Goal: Task Accomplishment & Management: Complete application form

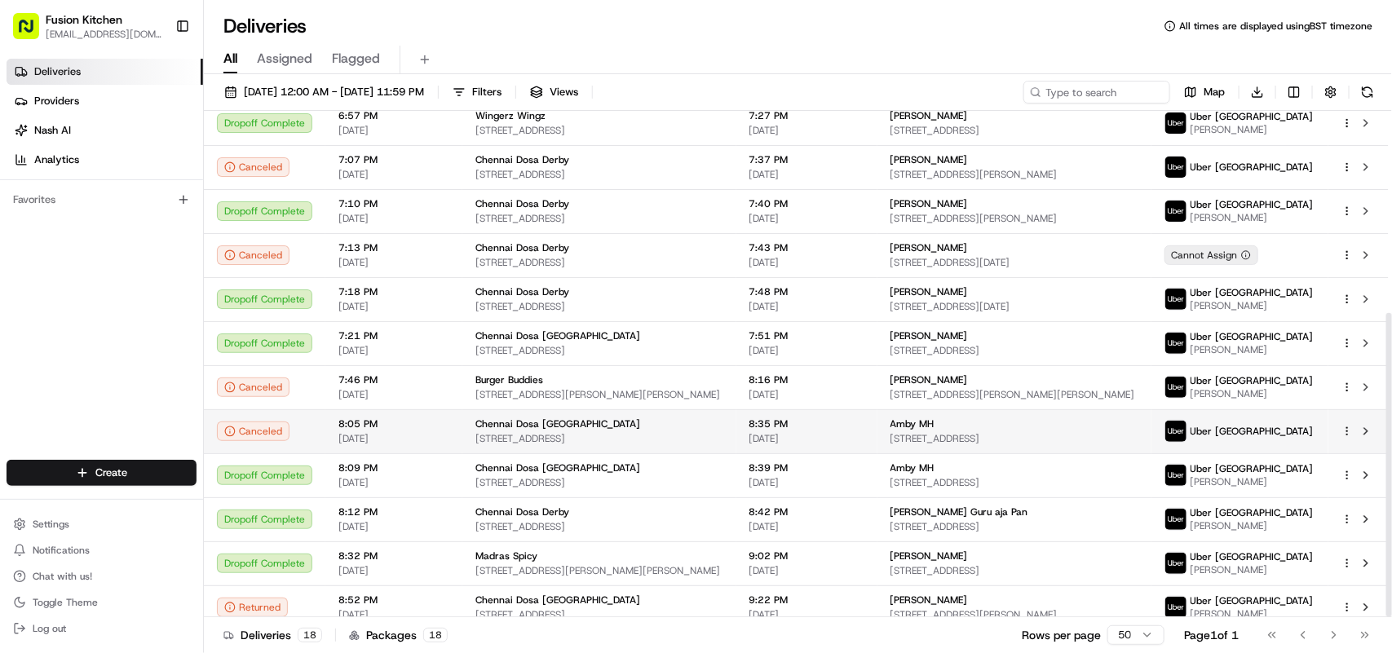
scroll to position [336, 0]
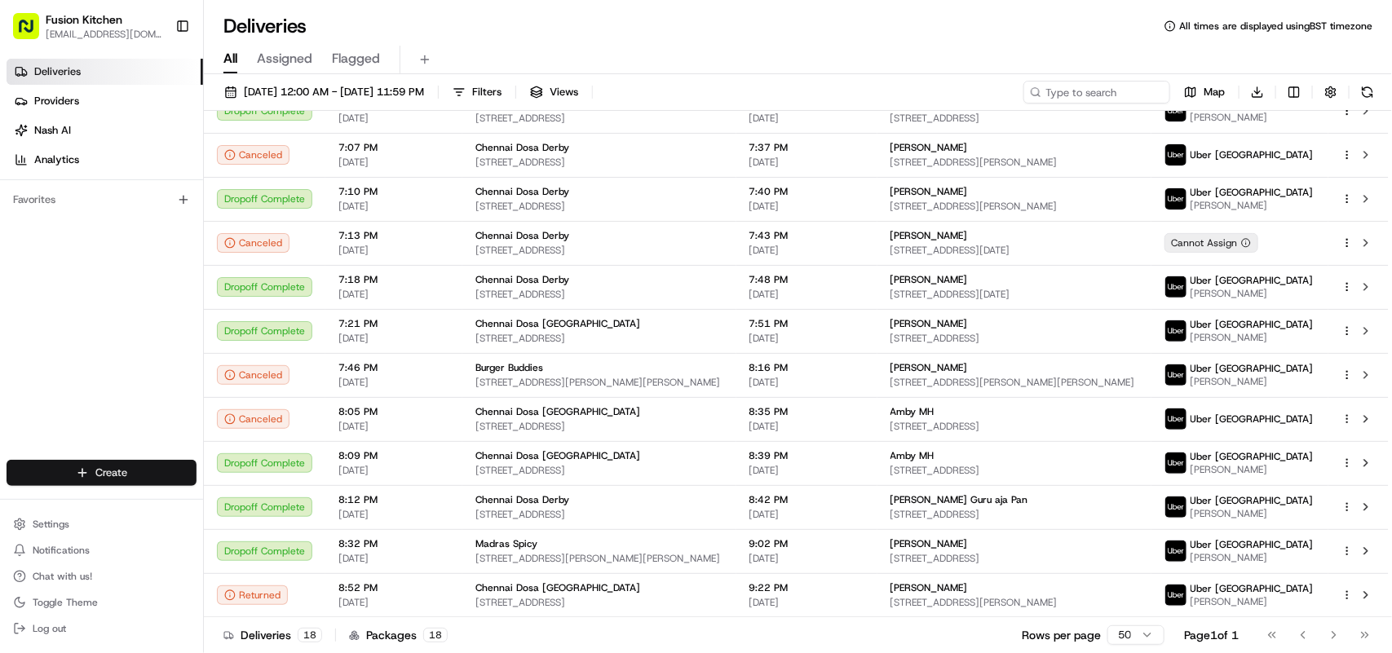
click at [118, 466] on html "Fusion Kitchen [EMAIL_ADDRESS][DOMAIN_NAME] Toggle Sidebar Deliveries Providers…" at bounding box center [696, 326] width 1392 height 653
click at [243, 510] on link "Delivery" at bounding box center [295, 503] width 182 height 29
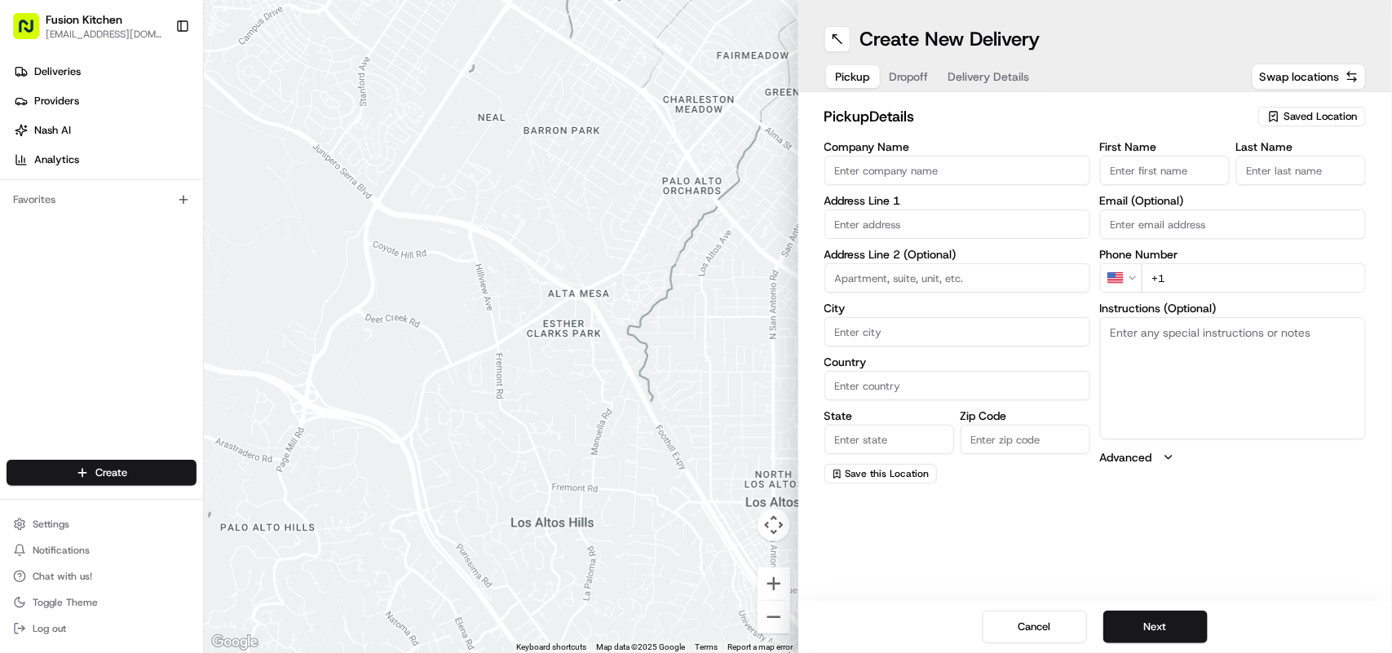
click at [1162, 353] on textarea "Instructions (Optional)" at bounding box center [1233, 378] width 266 height 122
paste textarea "[STREET_ADDRESS]."
type textarea "[STREET_ADDRESS]."
click at [932, 220] on input "text" at bounding box center [957, 224] width 266 height 29
paste input "[STREET_ADDRESS]."
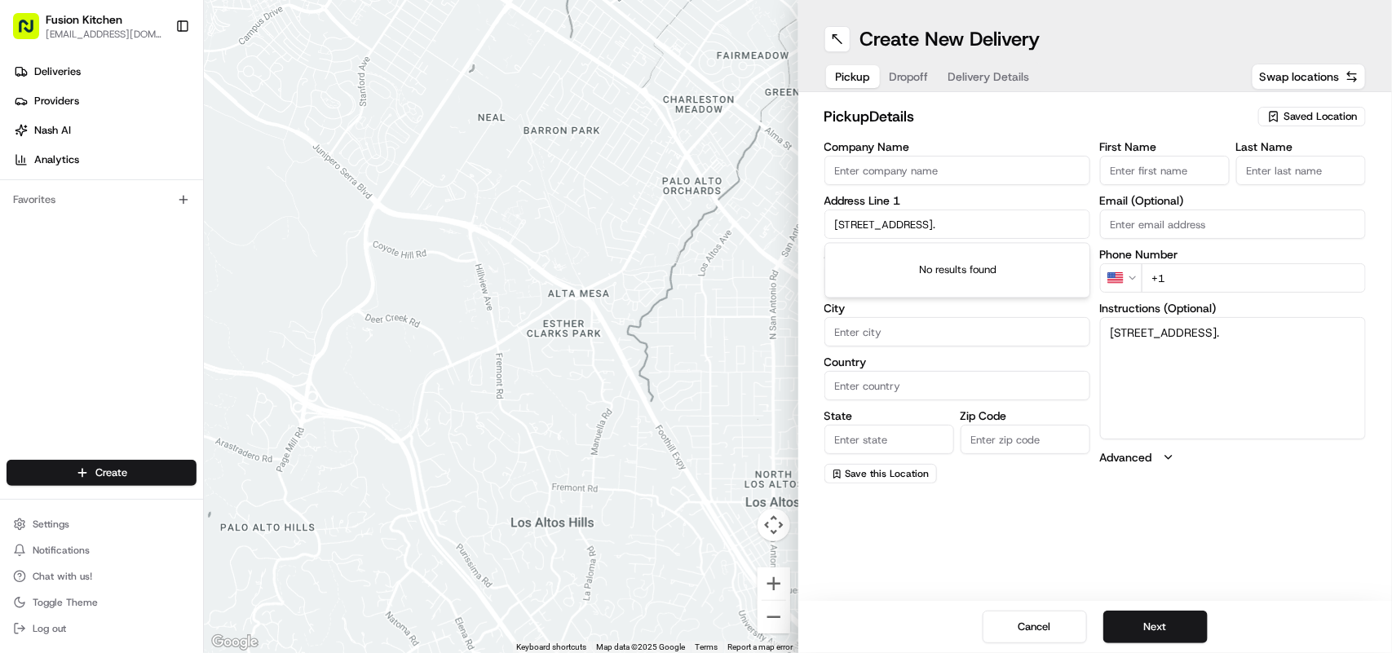
scroll to position [0, 1]
click at [1000, 250] on div "[STREET_ADDRESS]" at bounding box center [957, 259] width 258 height 24
type input "[STREET_ADDRESS]"
type input "[GEOGRAPHIC_DATA]"
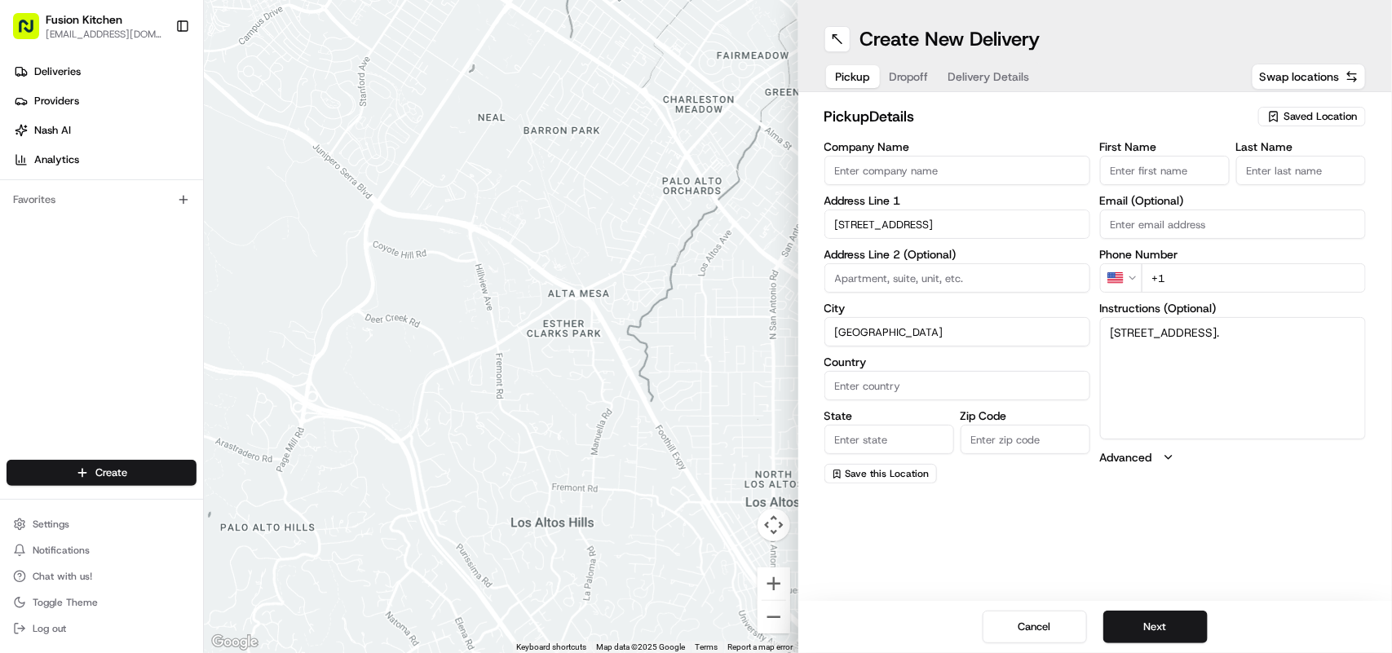
type input "[GEOGRAPHIC_DATA]"
type input "IP4 1HJ"
type input "[STREET_ADDRESS]"
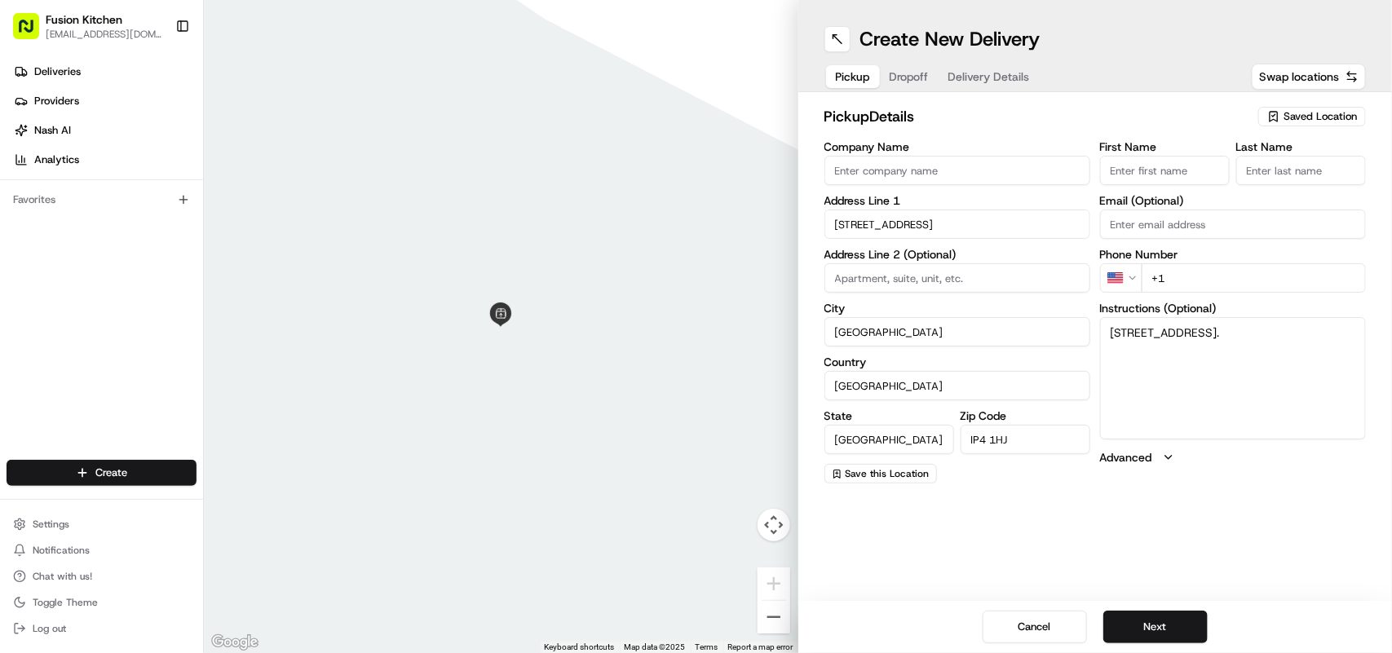
click at [1130, 275] on html "Fusion Kitchen [EMAIL_ADDRESS][DOMAIN_NAME] Toggle Sidebar Deliveries Providers…" at bounding box center [696, 326] width 1392 height 653
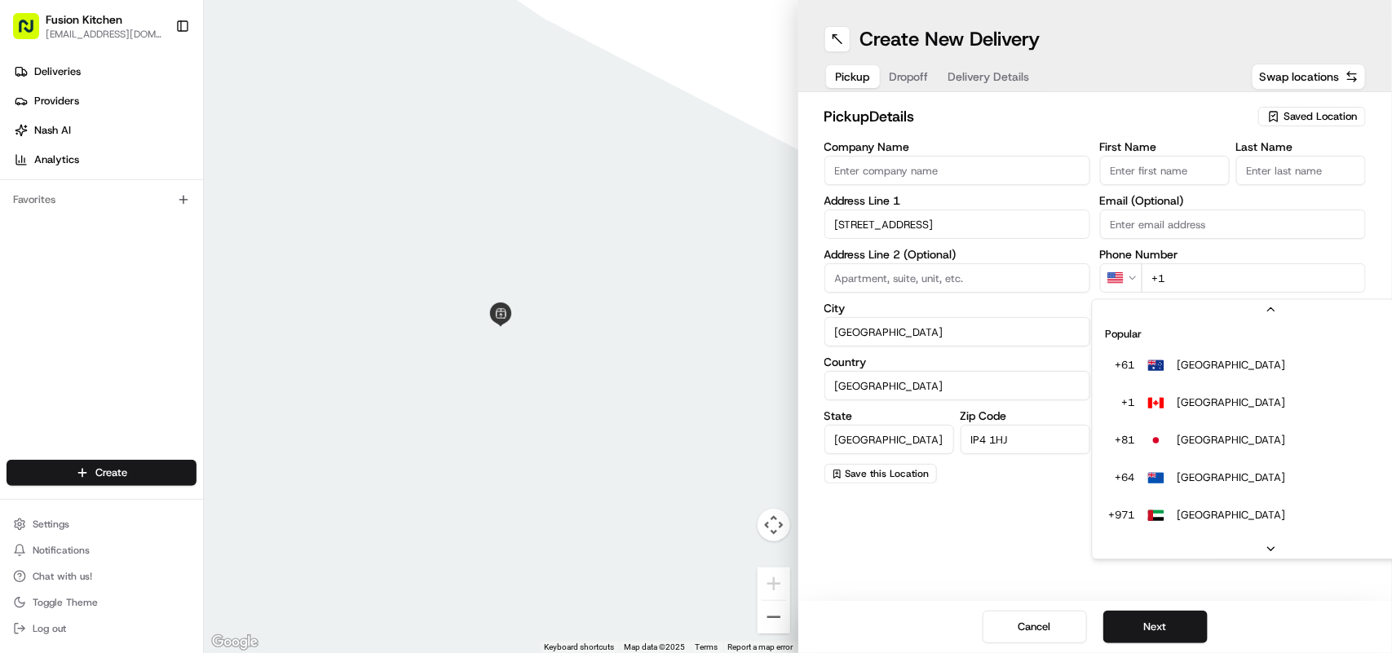
scroll to position [70, 0]
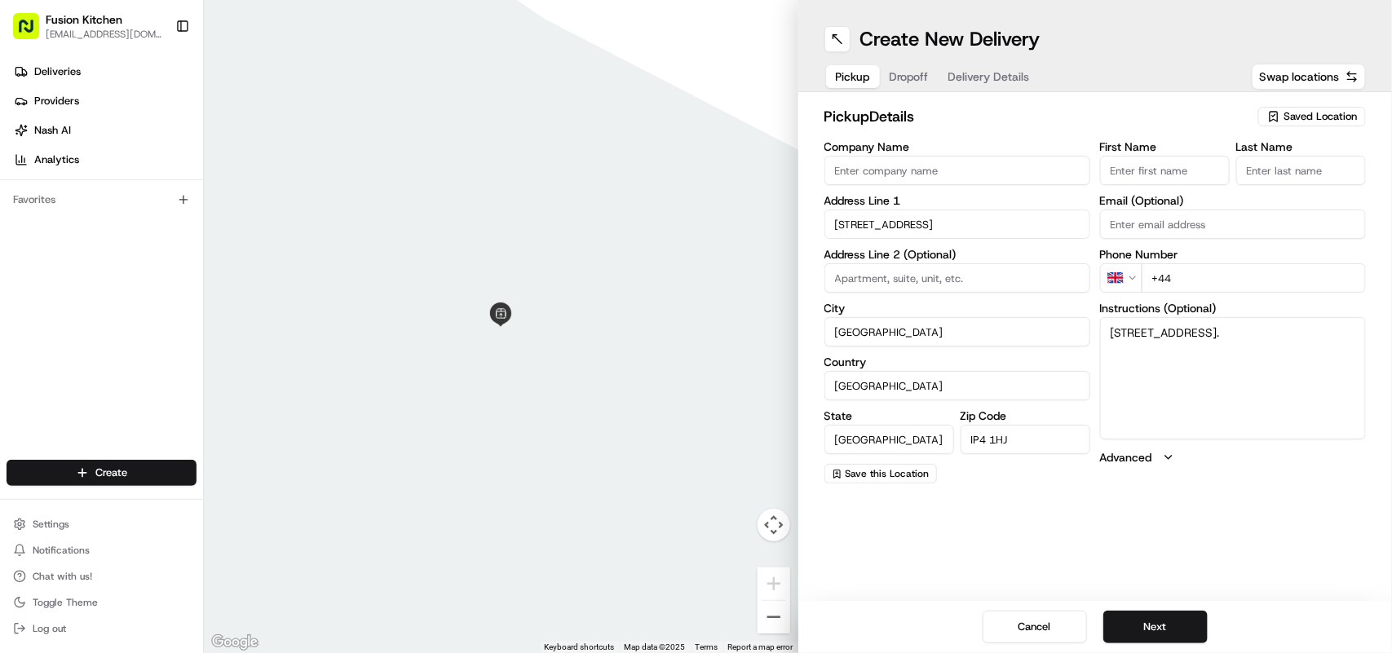
click at [1254, 275] on input "+44" at bounding box center [1254, 277] width 224 height 29
paste input "1473 288599"
type input "[PHONE_NUMBER]"
click at [1163, 632] on button "Next" at bounding box center [1155, 627] width 104 height 33
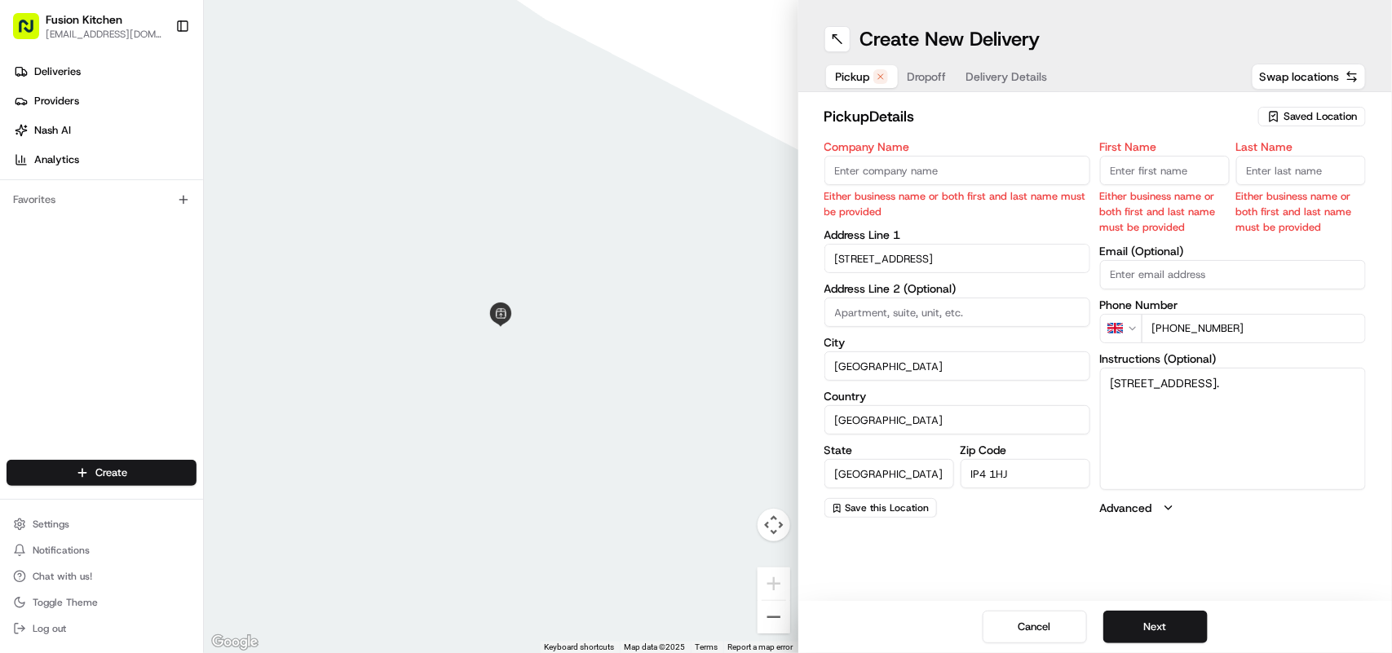
click at [948, 168] on input "Company Name" at bounding box center [957, 170] width 266 height 29
paste input "Chennai Dosa [GEOGRAPHIC_DATA]"
type input "Chennai Dosa [GEOGRAPHIC_DATA]"
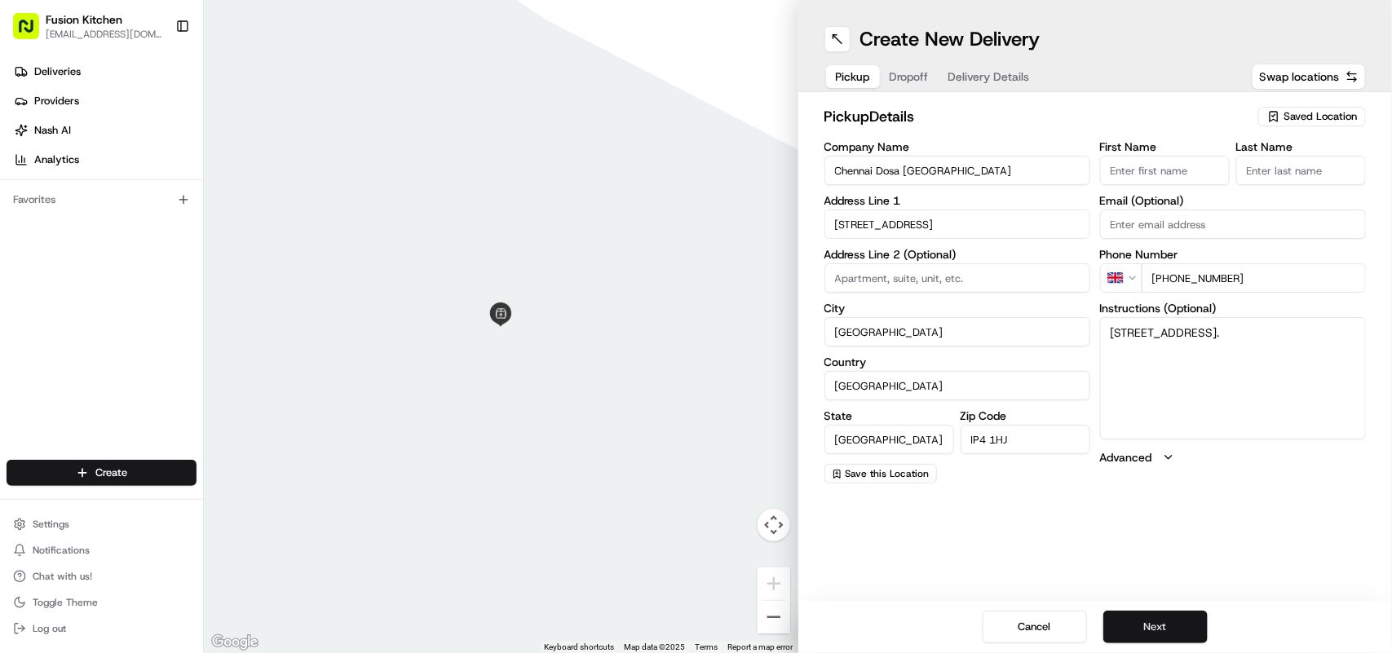
click at [1164, 634] on button "Next" at bounding box center [1155, 627] width 104 height 33
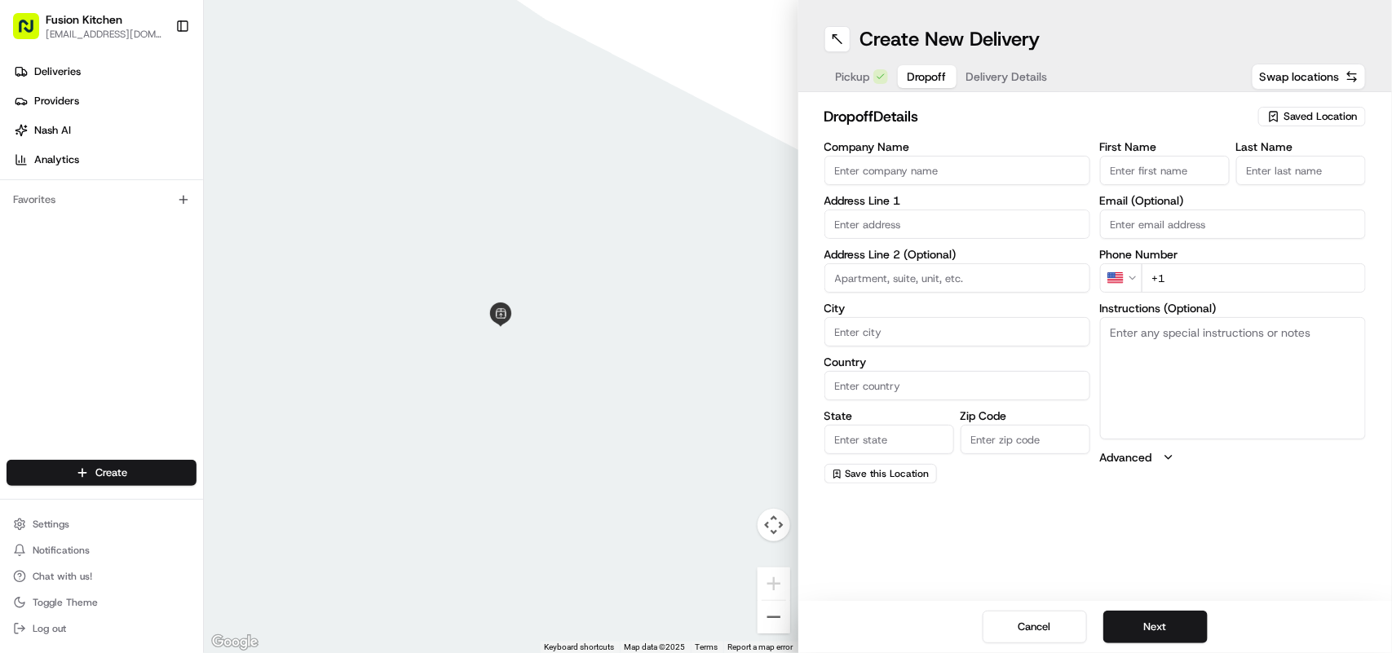
click at [1177, 379] on textarea "Instructions (Optional)" at bounding box center [1233, 378] width 266 height 122
paste textarea "[PERSON_NAME] | 7553992044 [STREET_ADDRESS]"
drag, startPoint x: 1278, startPoint y: 334, endPoint x: 1191, endPoint y: 326, distance: 86.8
click at [1191, 326] on textarea "[PERSON_NAME] | 7553992044 [STREET_ADDRESS]" at bounding box center [1233, 378] width 266 height 122
type textarea "[PERSON_NAME] | 7553992044 [STREET_ADDRESS]"
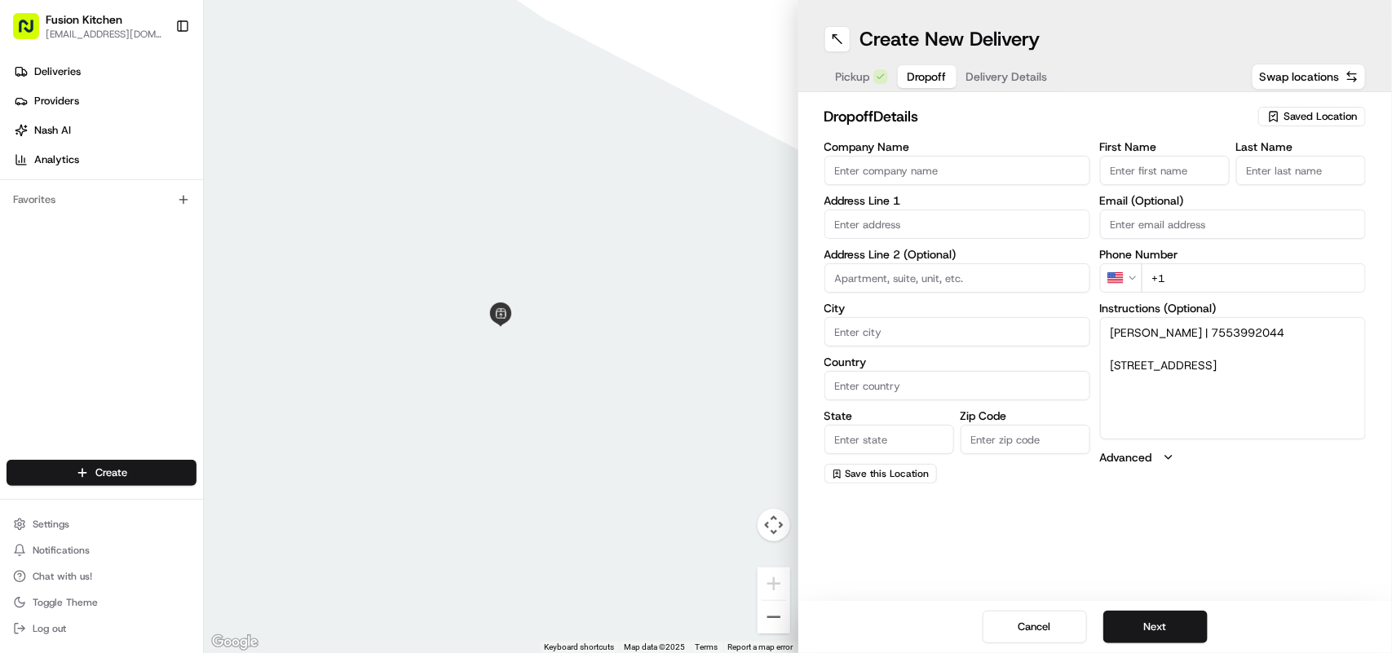
click at [1138, 277] on html "Fusion Kitchen [EMAIL_ADDRESS][DOMAIN_NAME] Toggle Sidebar Deliveries Providers…" at bounding box center [696, 326] width 1392 height 653
click at [1248, 275] on input "+44" at bounding box center [1254, 277] width 224 height 29
paste input "7553 992044"
type input "[PHONE_NUMBER]"
drag, startPoint x: 1164, startPoint y: 378, endPoint x: 1098, endPoint y: 356, distance: 69.4
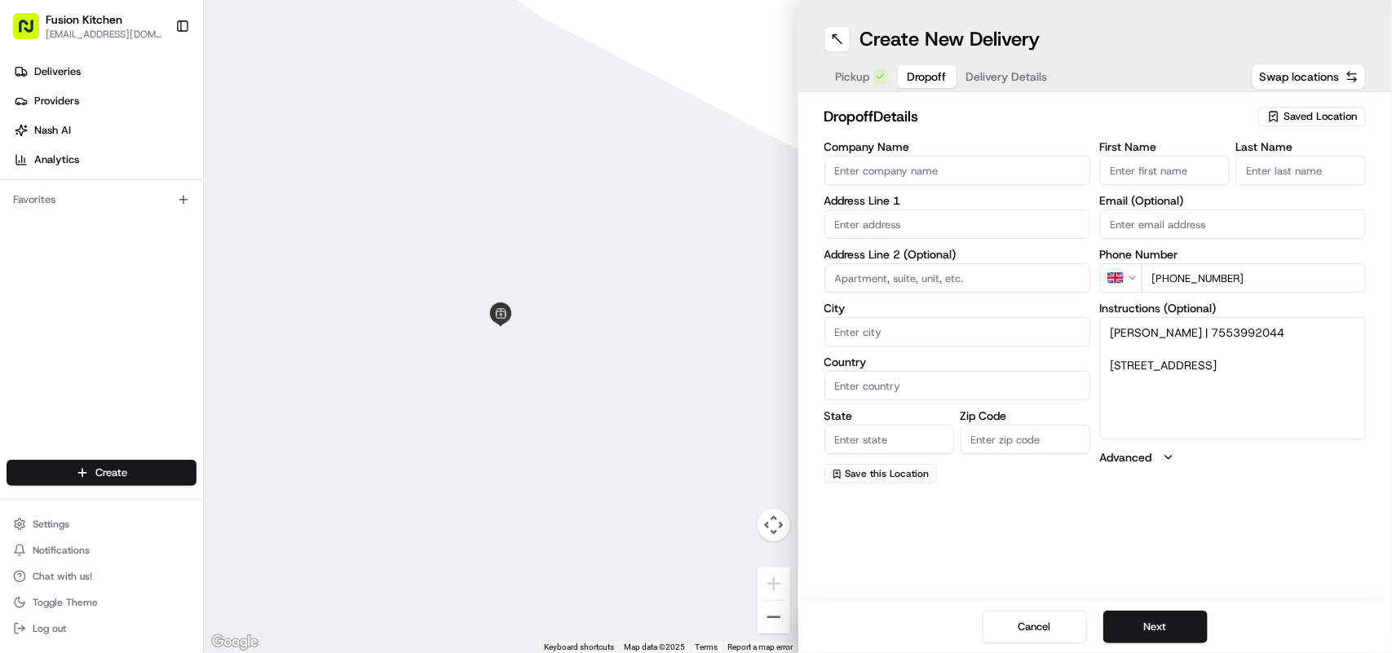
click at [1098, 356] on div "Company Name Address Line 1 Address Line 2 (Optional) City Country State Zip Co…" at bounding box center [1095, 312] width 542 height 342
click at [886, 230] on input "text" at bounding box center [957, 224] width 266 height 29
paste input "[STREET_ADDRESS]"
click at [951, 261] on div "[STREET_ADDRESS]" at bounding box center [957, 259] width 258 height 24
type input "[STREET_ADDRESS]"
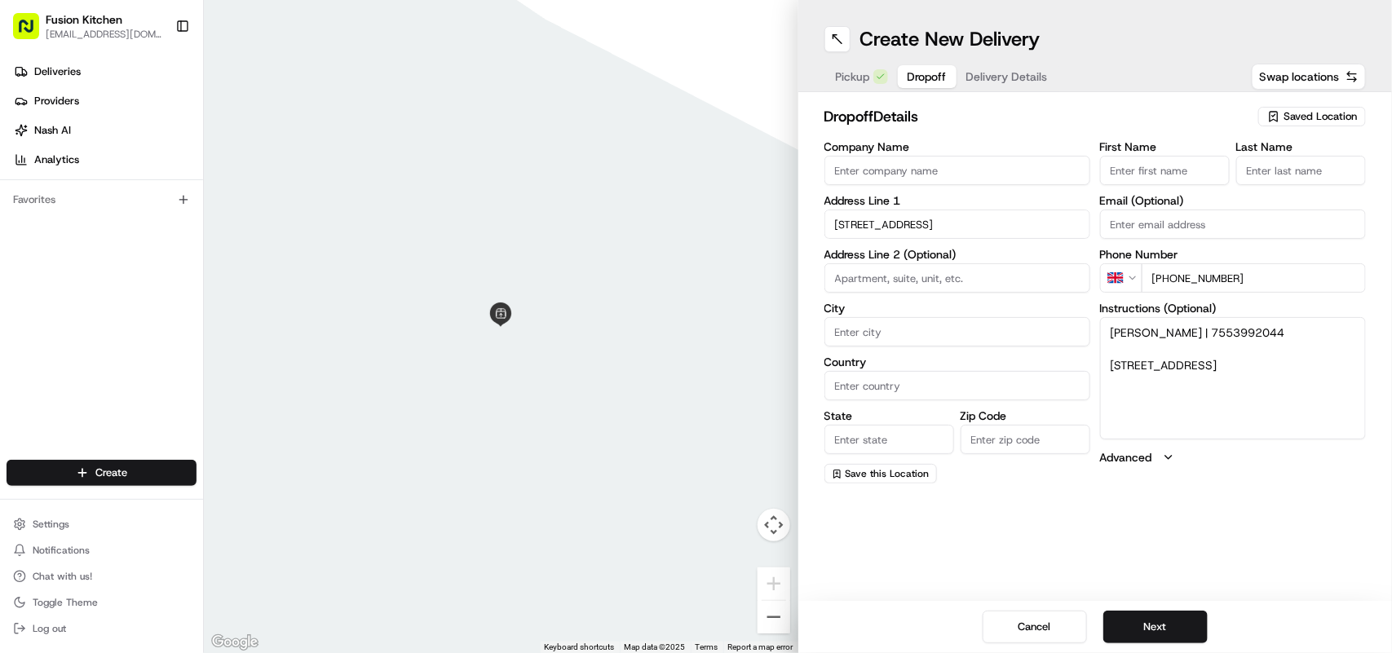
type input "[GEOGRAPHIC_DATA]"
type input "IP4 4NP"
type input "[STREET_ADDRESS]"
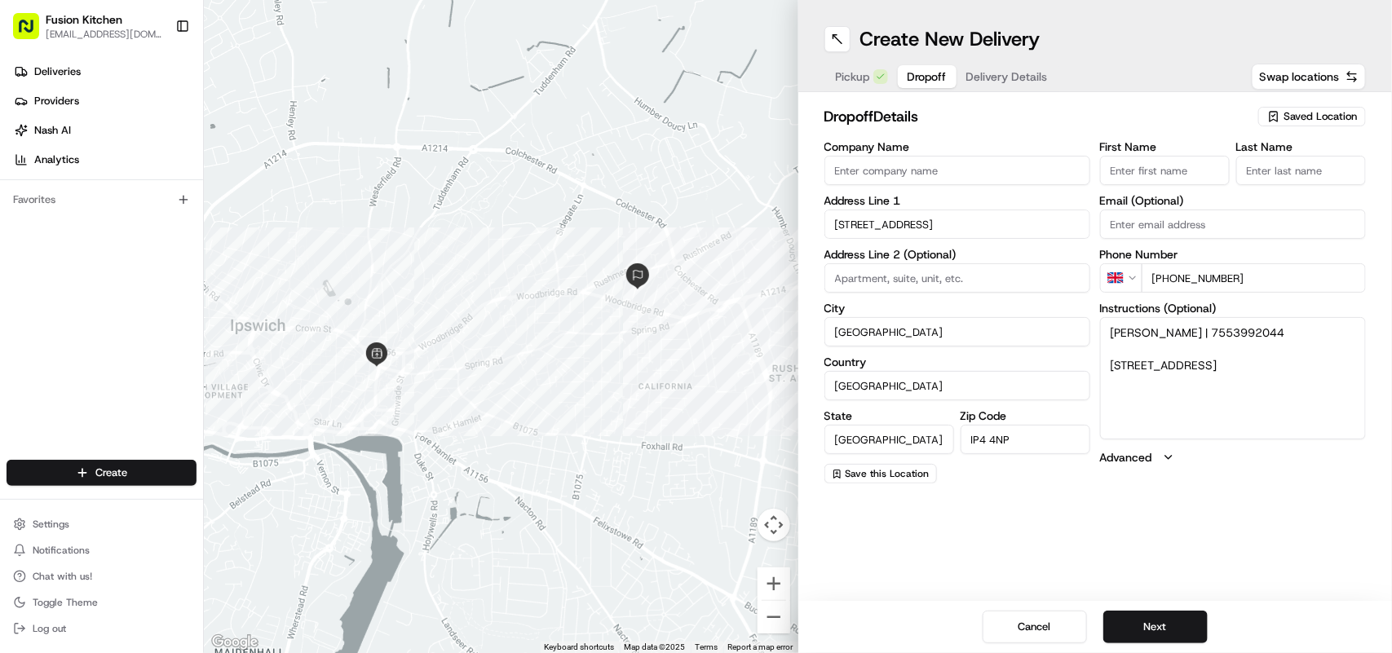
drag, startPoint x: 1184, startPoint y: 332, endPoint x: 1105, endPoint y: 322, distance: 79.7
click at [1105, 322] on textarea "[PERSON_NAME] | 7553992044 [STREET_ADDRESS]" at bounding box center [1233, 378] width 266 height 122
click at [1154, 165] on input "First Name" at bounding box center [1165, 170] width 130 height 29
paste input "[PERSON_NAME]"
drag, startPoint x: 1178, startPoint y: 170, endPoint x: 1146, endPoint y: 172, distance: 32.7
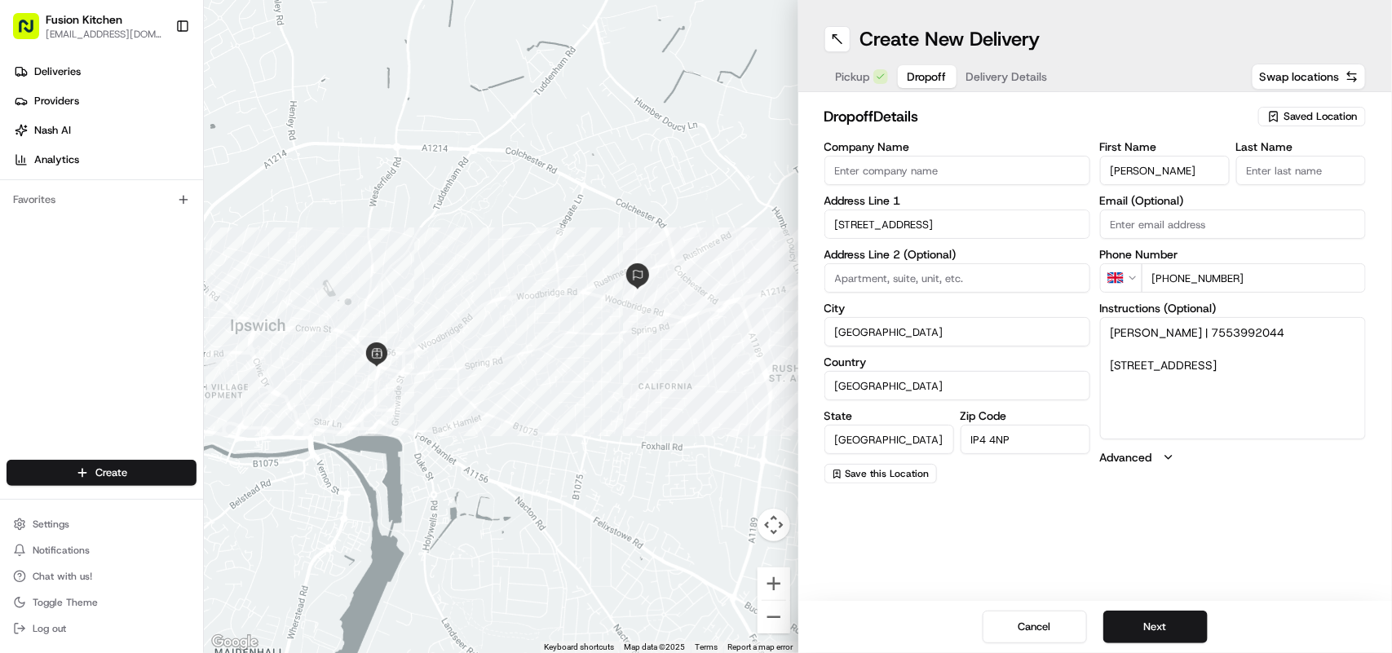
click at [1146, 172] on input "[PERSON_NAME]" at bounding box center [1165, 170] width 130 height 29
type input "Anjima"
click at [1268, 176] on input "Last Name" at bounding box center [1301, 170] width 130 height 29
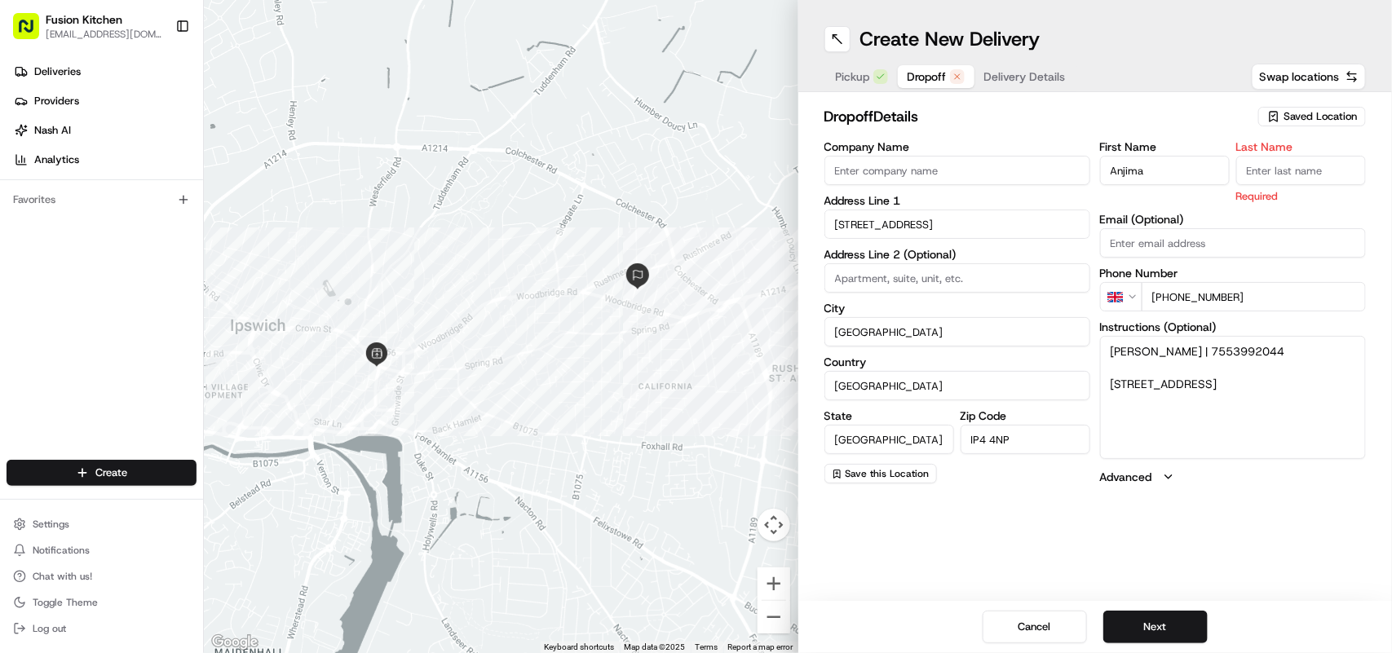
paste input "[PERSON_NAME]"
type input "[PERSON_NAME]"
click at [1164, 617] on button "Next" at bounding box center [1155, 627] width 104 height 33
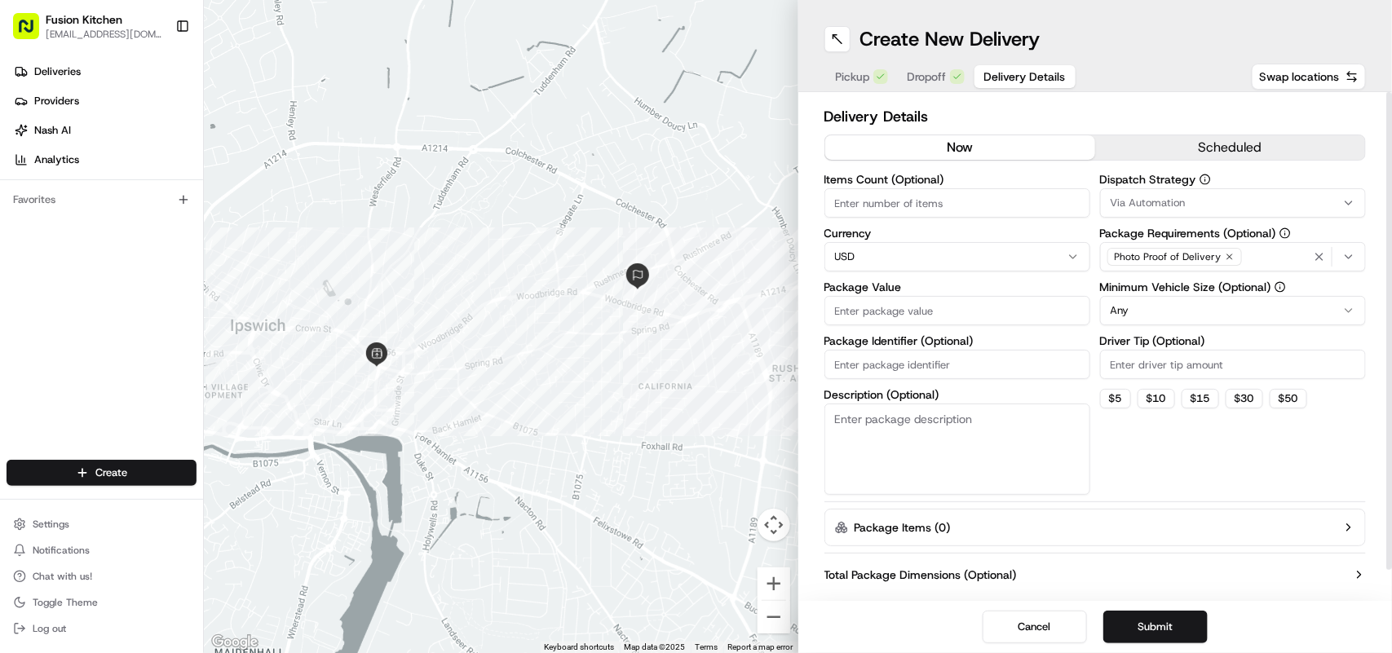
click at [881, 247] on html "Fusion Kitchen [EMAIL_ADDRESS][DOMAIN_NAME] Toggle Sidebar Deliveries Providers…" at bounding box center [696, 326] width 1392 height 653
click at [895, 311] on input "Package Value" at bounding box center [957, 310] width 266 height 29
paste input "32.06"
type input "32.06"
click at [1150, 633] on button "Submit" at bounding box center [1155, 627] width 104 height 33
